Goal: Task Accomplishment & Management: Manage account settings

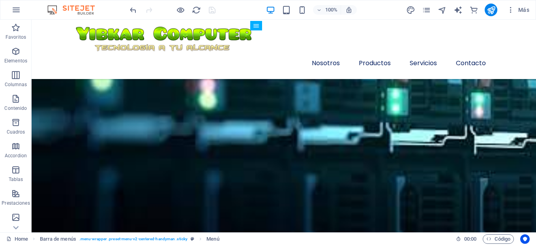
scroll to position [712, 0]
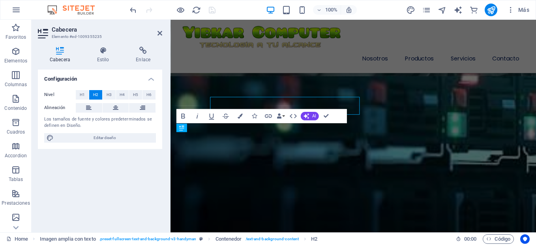
scroll to position [744, 0]
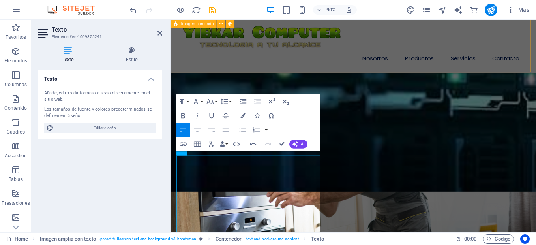
scroll to position [767, 0]
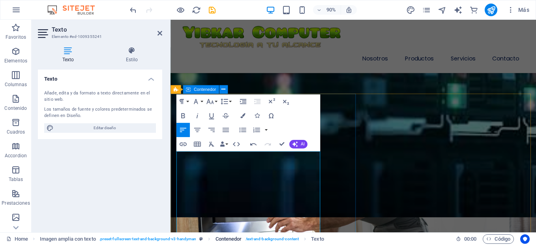
scroll to position [739, 0]
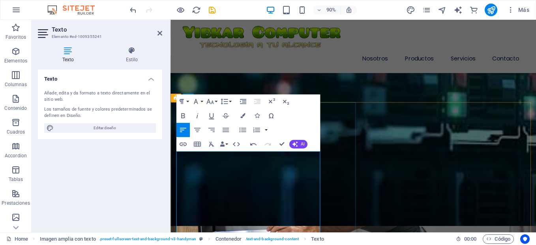
scroll to position [729, 0]
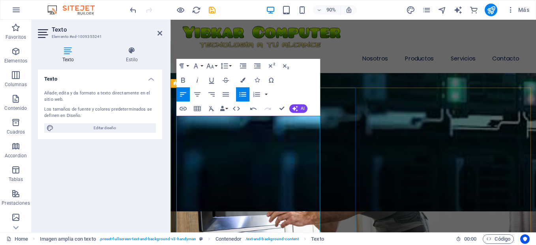
scroll to position [790, 0]
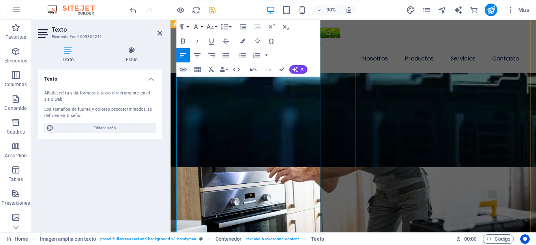
scroll to position [897, 0]
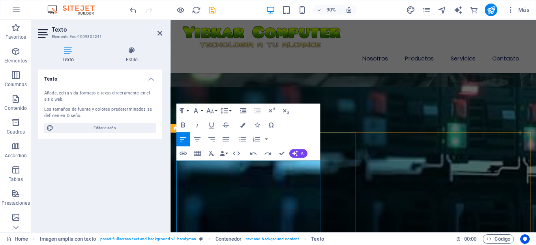
scroll to position [739, 0]
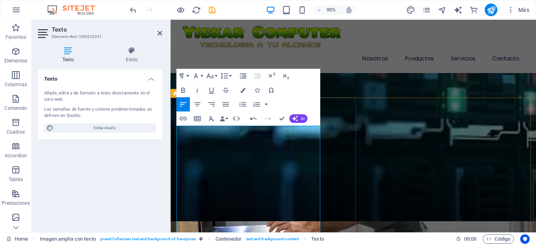
scroll to position [749, 0]
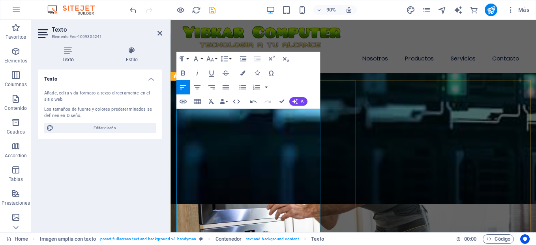
scroll to position [768, 0]
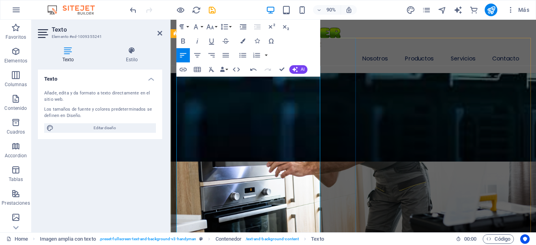
scroll to position [815, 0]
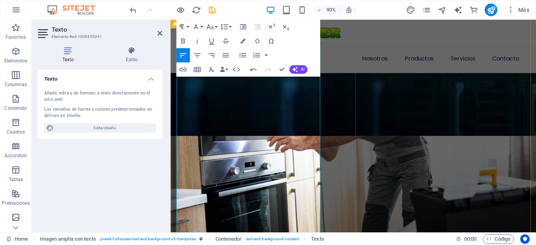
scroll to position [844, 0]
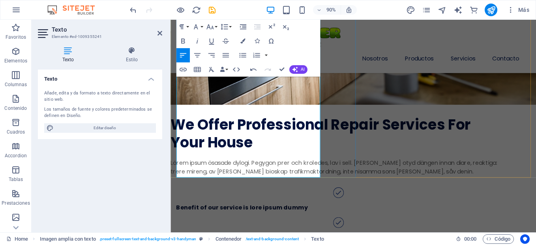
scroll to position [1080, 0]
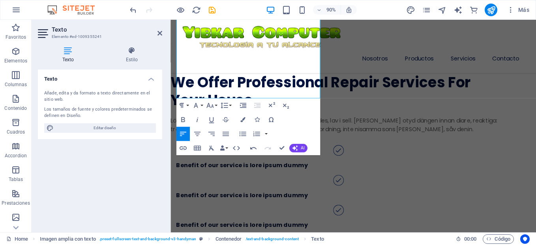
click at [105, 155] on div "Texto Añade, edita y da formato a texto directamente en el sitio web. Los tamañ…" at bounding box center [100, 147] width 124 height 156
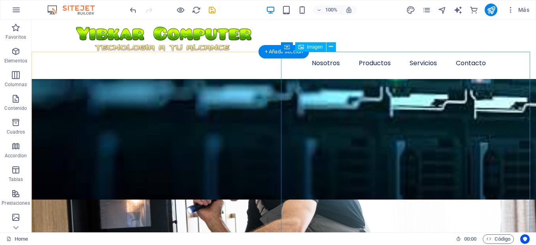
scroll to position [725, 0]
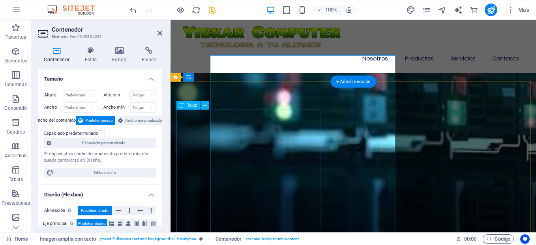
scroll to position [757, 0]
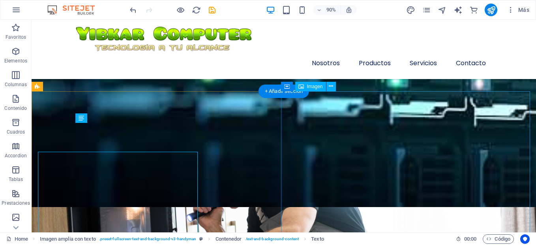
scroll to position [725, 0]
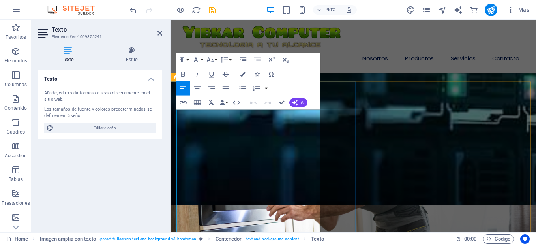
click at [145, 185] on div "Texto Añade, edita y da formato a texto directamente en el sitio web. Los tamañ…" at bounding box center [100, 147] width 124 height 156
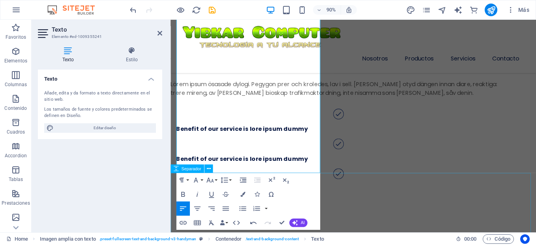
scroll to position [1152, 0]
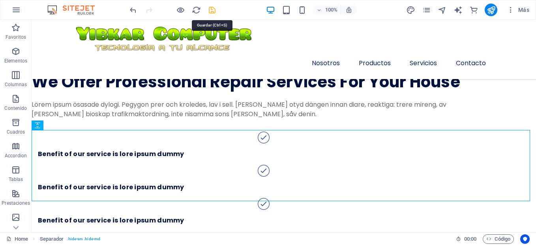
click at [214, 11] on icon "save" at bounding box center [212, 10] width 9 height 9
checkbox input "false"
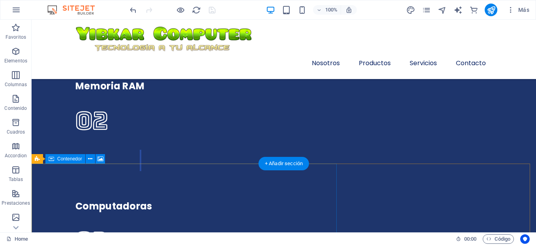
scroll to position [2099, 0]
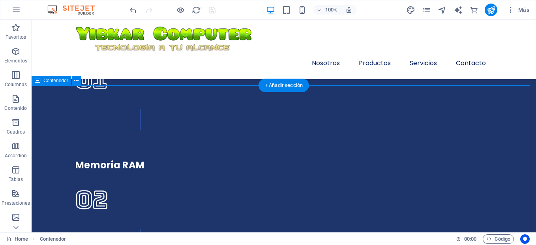
scroll to position [2020, 0]
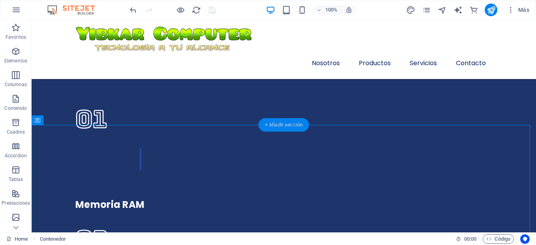
click at [291, 128] on div "+ Añadir sección" at bounding box center [284, 124] width 51 height 13
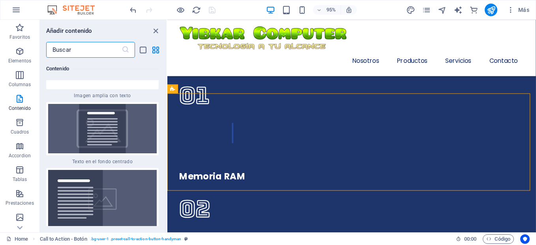
scroll to position [3243, 0]
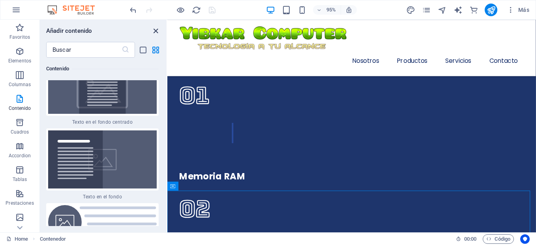
click at [158, 31] on icon "close panel" at bounding box center [155, 30] width 9 height 9
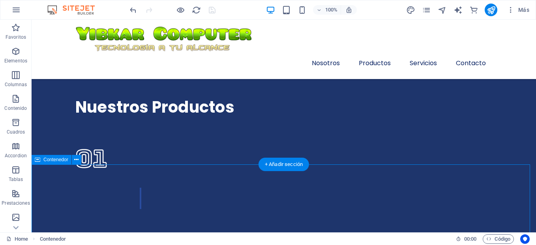
scroll to position [2060, 0]
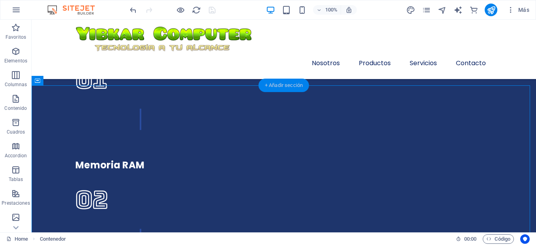
click at [267, 91] on div "+ Añadir sección" at bounding box center [284, 85] width 51 height 13
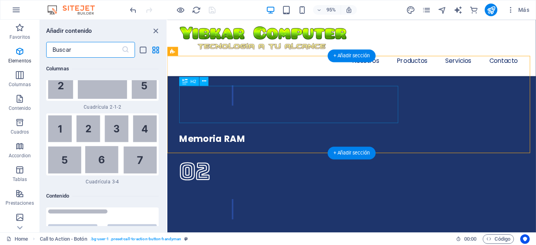
scroll to position [2651, 0]
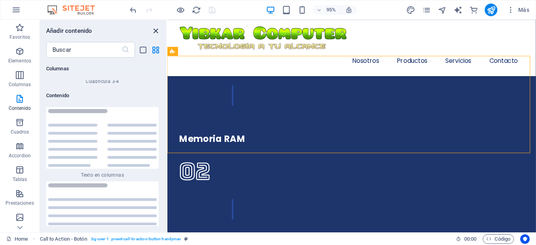
click at [154, 27] on icon "close panel" at bounding box center [155, 30] width 9 height 9
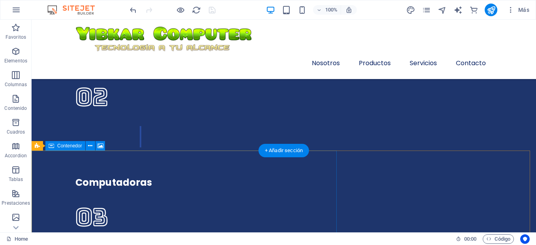
scroll to position [2083, 0]
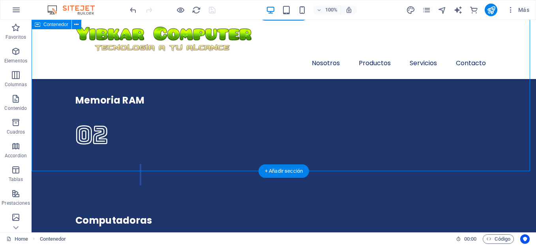
scroll to position [2123, 0]
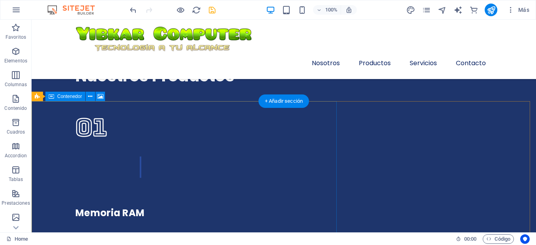
scroll to position [2004, 0]
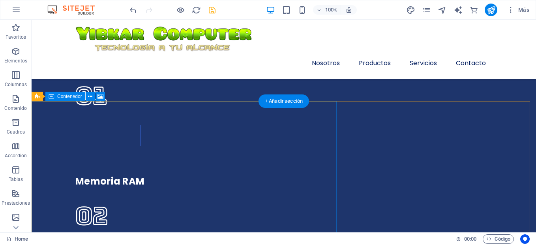
scroll to position [2044, 0]
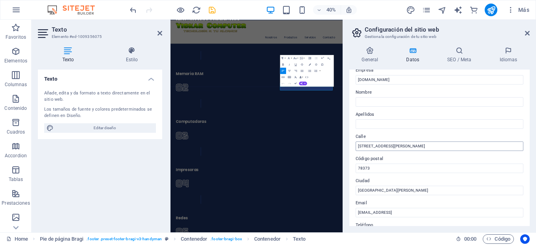
scroll to position [39, 0]
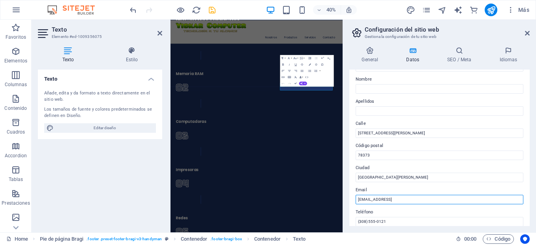
drag, startPoint x: 456, startPoint y: 201, endPoint x: 356, endPoint y: 191, distance: 99.9
click at [356, 191] on div "Email [EMAIL_ADDRESS]" at bounding box center [440, 194] width 168 height 19
drag, startPoint x: 463, startPoint y: 197, endPoint x: 354, endPoint y: 198, distance: 109.7
click at [354, 198] on div "Datos de contacto para este sitio web. Pueden usarse en cualquier parte del sit…" at bounding box center [439, 147] width 180 height 156
type input "[EMAIL_ADDRESS][DOMAIN_NAME]"
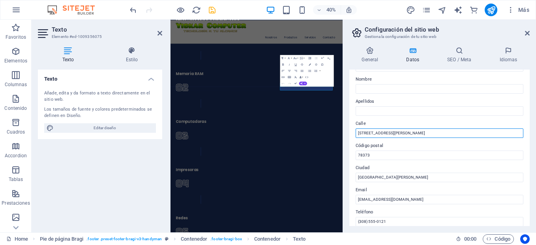
drag, startPoint x: 403, startPoint y: 133, endPoint x: 356, endPoint y: 132, distance: 47.0
click at [356, 132] on input "[STREET_ADDRESS][PERSON_NAME]" at bounding box center [440, 132] width 168 height 9
type input "La [DEMOGRAPHIC_DATA] Urb. [GEOGRAPHIC_DATA]. Cerca del metro [GEOGRAPHIC_DATA]"
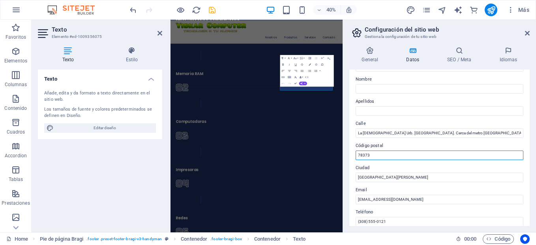
drag, startPoint x: 389, startPoint y: 159, endPoint x: 353, endPoint y: 157, distance: 36.4
click at [353, 157] on div "Datos de contacto para este sitio web. Pueden usarse en cualquier parte del sit…" at bounding box center [439, 147] width 180 height 156
type input "1020"
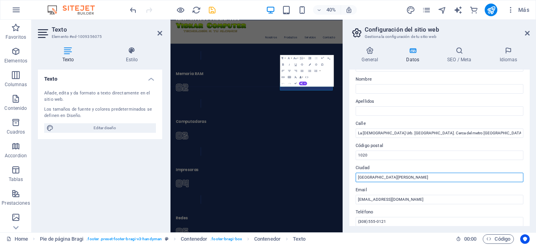
drag, startPoint x: 388, startPoint y: 175, endPoint x: 346, endPoint y: 176, distance: 41.8
click at [346, 176] on div "General Datos SEO / Meta Idiomas Nombre del sitio web [DOMAIN_NAME] Logo Arrast…" at bounding box center [439, 136] width 193 height 192
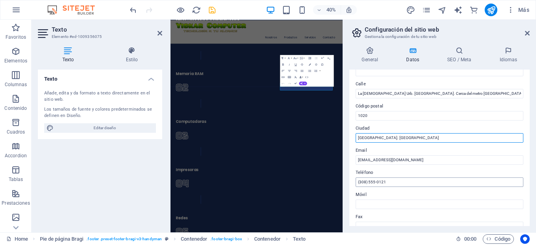
type input "[GEOGRAPHIC_DATA]. [GEOGRAPHIC_DATA]"
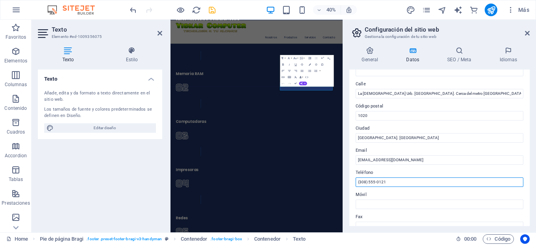
drag, startPoint x: 398, startPoint y: 184, endPoint x: 354, endPoint y: 183, distance: 43.8
click at [354, 183] on div "Datos de contacto para este sitio web. Pueden usarse en cualquier parte del sit…" at bounding box center [439, 147] width 180 height 156
type input "[PHONE_NUMBER]"
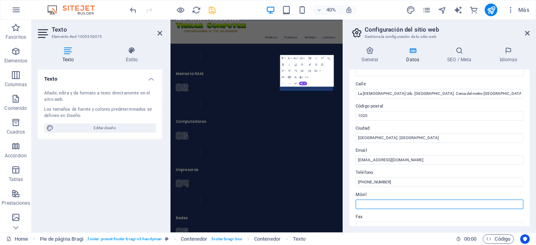
click at [368, 201] on input "Móvil" at bounding box center [440, 203] width 168 height 9
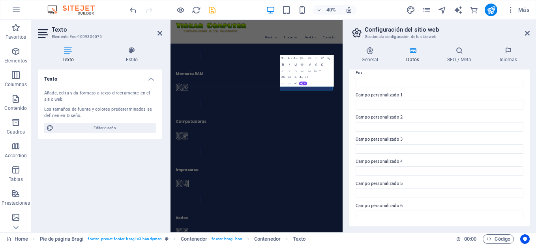
scroll to position [223, 0]
type input "[PHONE_NUMBER]"
click at [132, 170] on div "Texto Añade, edita y da formato a texto directamente en el sitio web. Los tamañ…" at bounding box center [100, 147] width 124 height 156
drag, startPoint x: 549, startPoint y: 399, endPoint x: 534, endPoint y: 208, distance: 190.9
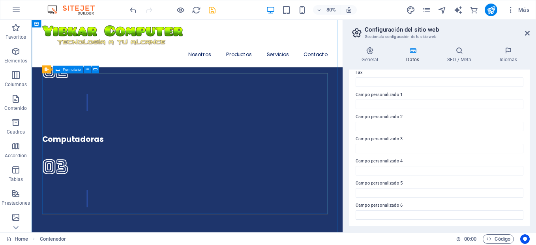
scroll to position [2485, 0]
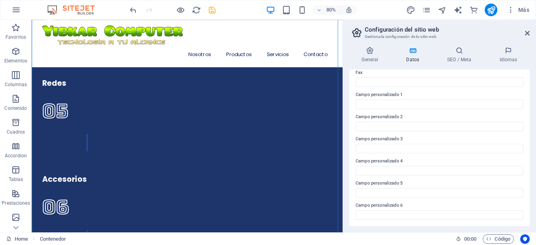
click at [524, 31] on h2 "Configuración del sitio web" at bounding box center [447, 29] width 165 height 7
click at [527, 33] on icon at bounding box center [527, 33] width 5 height 6
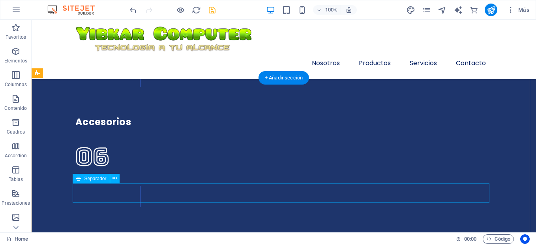
scroll to position [2589, 0]
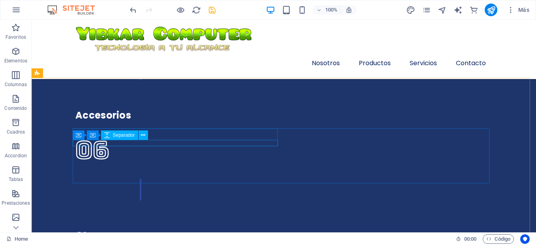
click at [102, 134] on div "Separador" at bounding box center [119, 134] width 37 height 9
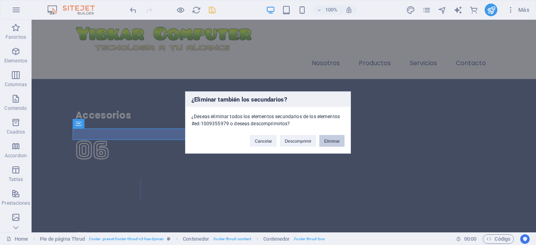
drag, startPoint x: 326, startPoint y: 142, endPoint x: 294, endPoint y: 122, distance: 37.6
click at [325, 142] on button "Eliminar" at bounding box center [331, 141] width 25 height 12
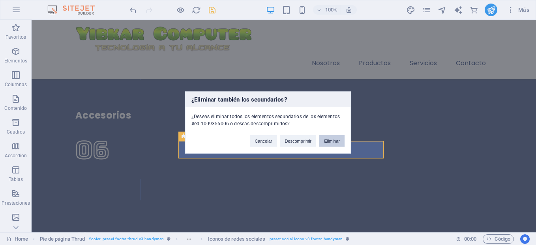
click at [334, 141] on button "Eliminar" at bounding box center [331, 141] width 25 height 12
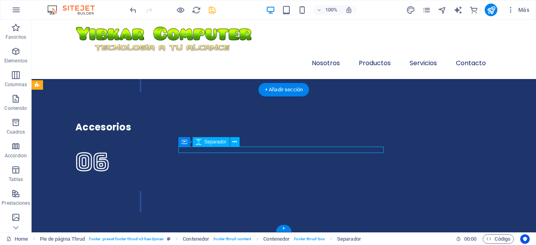
scroll to position [2571, 0]
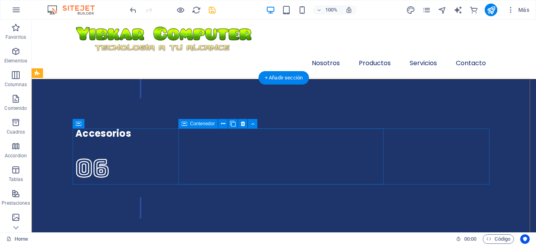
scroll to position [2589, 0]
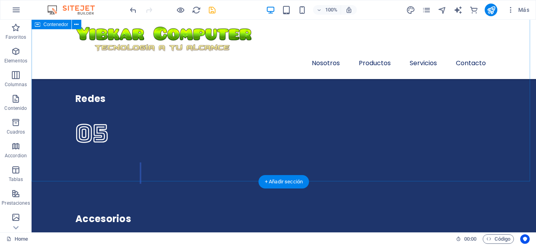
scroll to position [2525, 0]
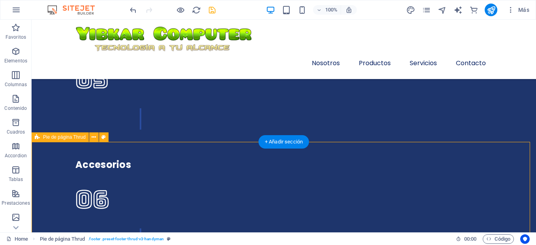
scroll to position [2545, 0]
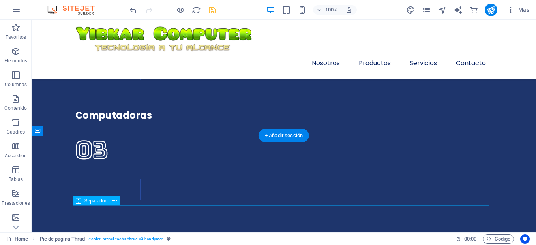
scroll to position [2111, 0]
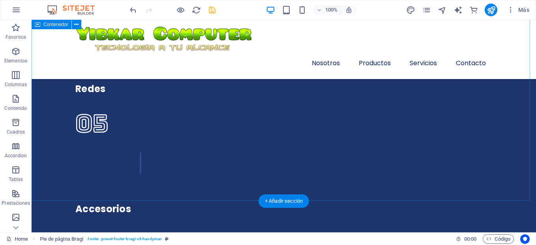
scroll to position [2545, 0]
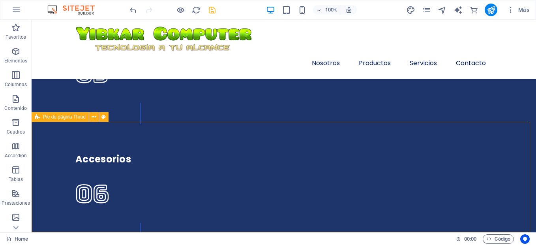
click at [84, 116] on span "Pie de página Thrud" at bounding box center [64, 116] width 43 height 5
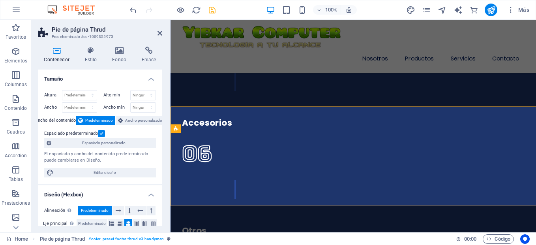
scroll to position [2569, 0]
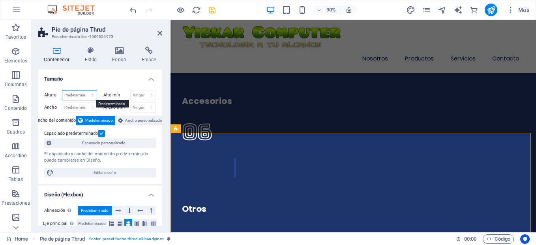
click at [82, 96] on select "Predeterminado px rem % vh vw" at bounding box center [79, 94] width 34 height 9
select select "px"
click at [84, 90] on select "Predeterminado px rem % vh vw" at bounding box center [79, 94] width 34 height 9
click at [79, 94] on input "280" at bounding box center [79, 94] width 34 height 9
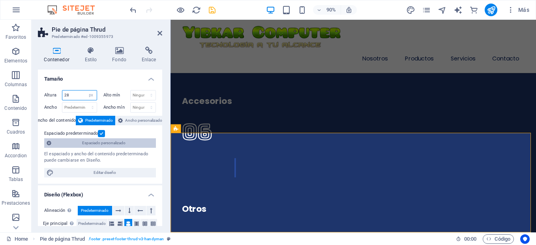
type input "2"
type input "140"
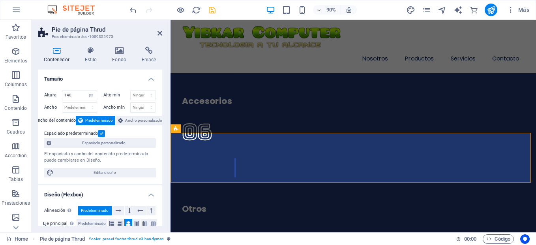
drag, startPoint x: 159, startPoint y: 34, endPoint x: 128, endPoint y: 14, distance: 37.2
click at [159, 34] on icon at bounding box center [159, 33] width 5 height 6
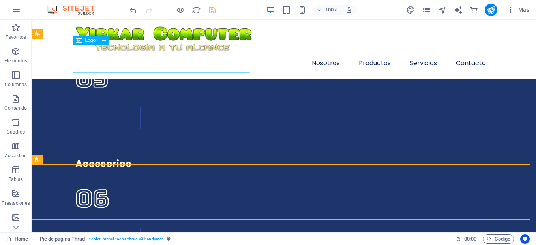
scroll to position [2521, 0]
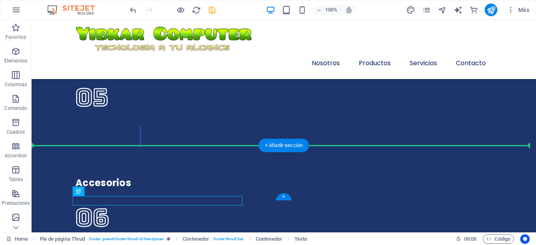
drag, startPoint x: 179, startPoint y: 198, endPoint x: 189, endPoint y: 171, distance: 28.6
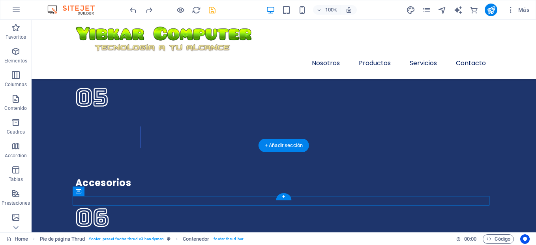
drag, startPoint x: 263, startPoint y: 199, endPoint x: 264, endPoint y: 176, distance: 23.7
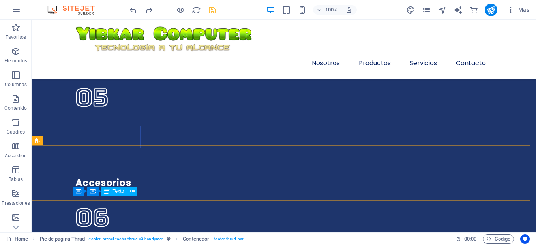
click at [112, 191] on div "Texto" at bounding box center [114, 190] width 26 height 9
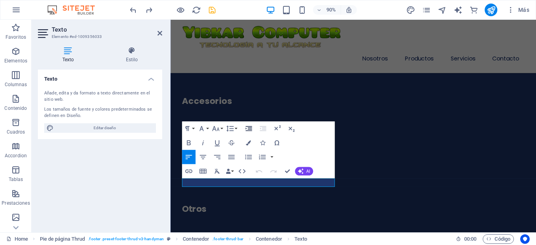
click at [252, 127] on icon "button" at bounding box center [249, 128] width 6 height 5
click at [265, 130] on icon "button" at bounding box center [263, 128] width 9 height 9
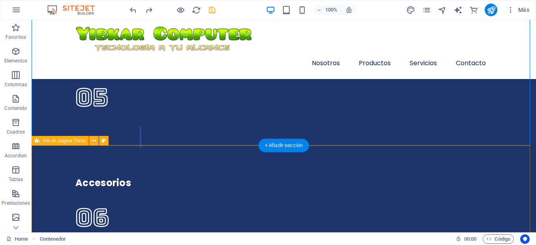
scroll to position [2545, 0]
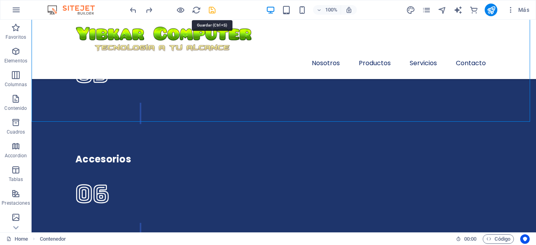
click at [215, 11] on icon "save" at bounding box center [212, 10] width 9 height 9
checkbox input "false"
